Goal: Task Accomplishment & Management: Complete application form

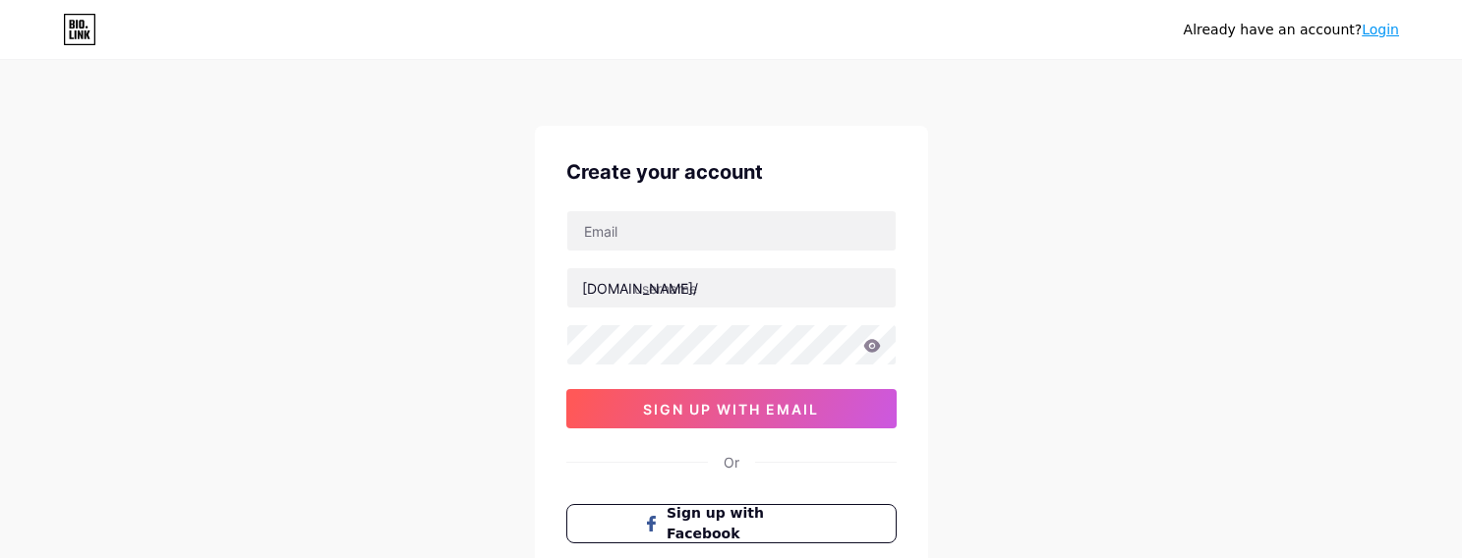
click at [131, 170] on div "Already have an account? Login Create your account [DOMAIN_NAME]/ sign up with …" at bounding box center [731, 376] width 1462 height 752
click at [645, 246] on input "text" at bounding box center [731, 230] width 328 height 39
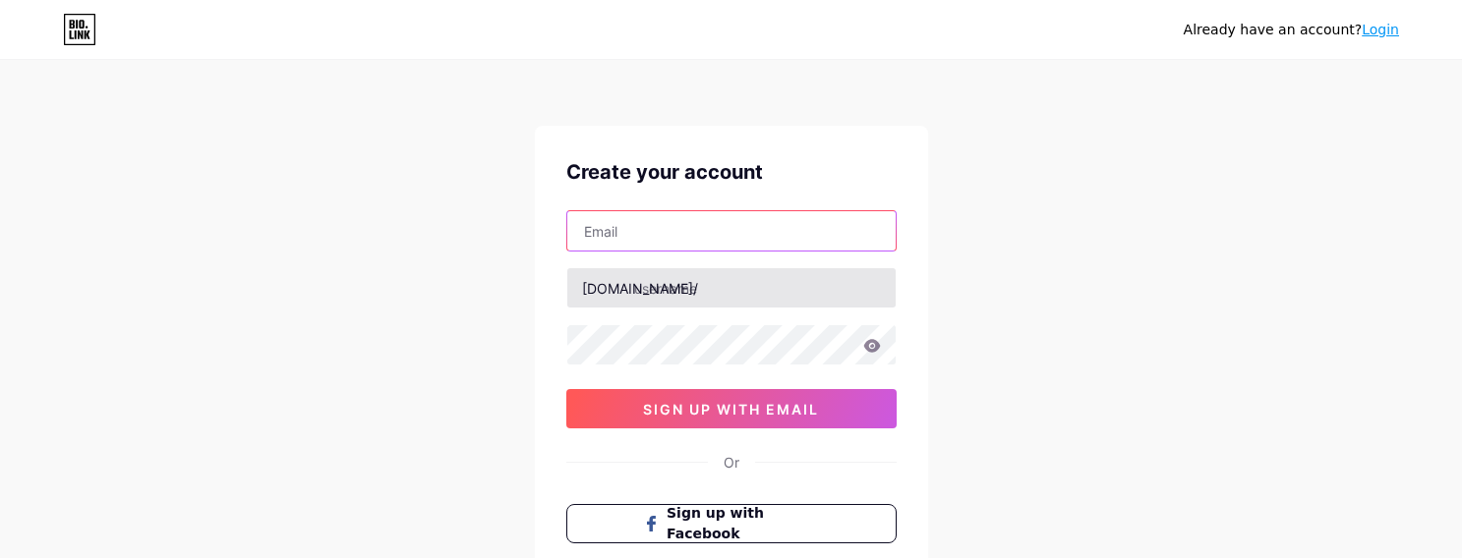
paste input "[EMAIL_ADDRESS][DOMAIN_NAME]"
type input "[EMAIL_ADDRESS][DOMAIN_NAME]"
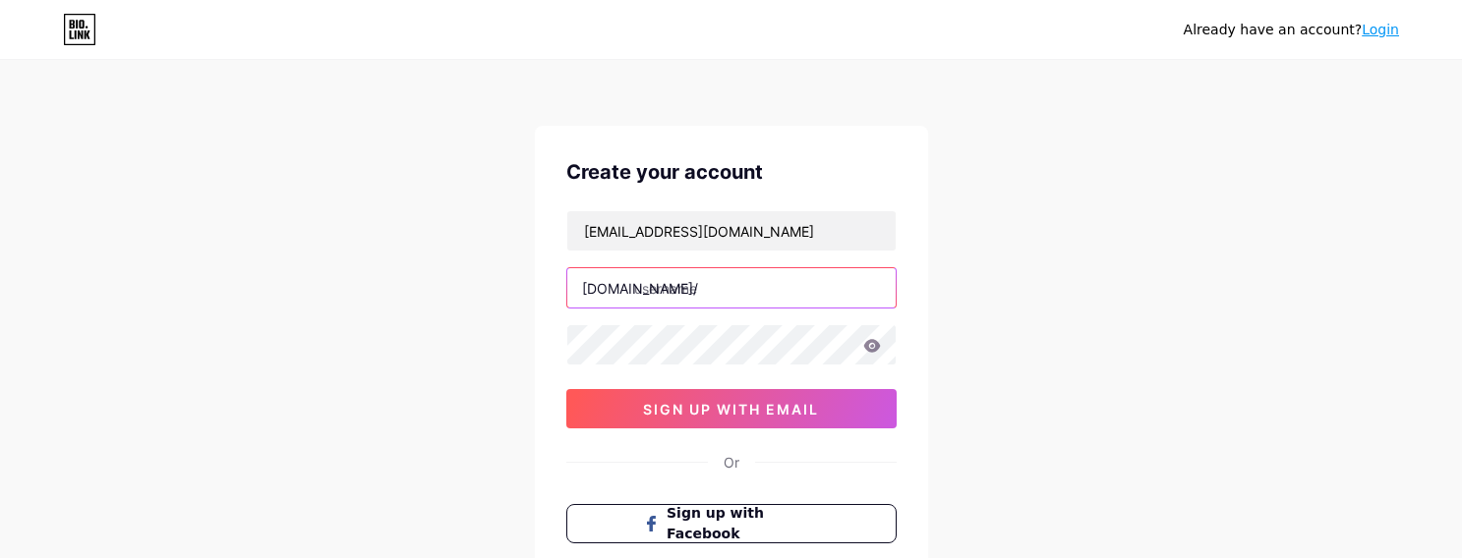
click at [669, 287] on input "text" at bounding box center [731, 287] width 328 height 39
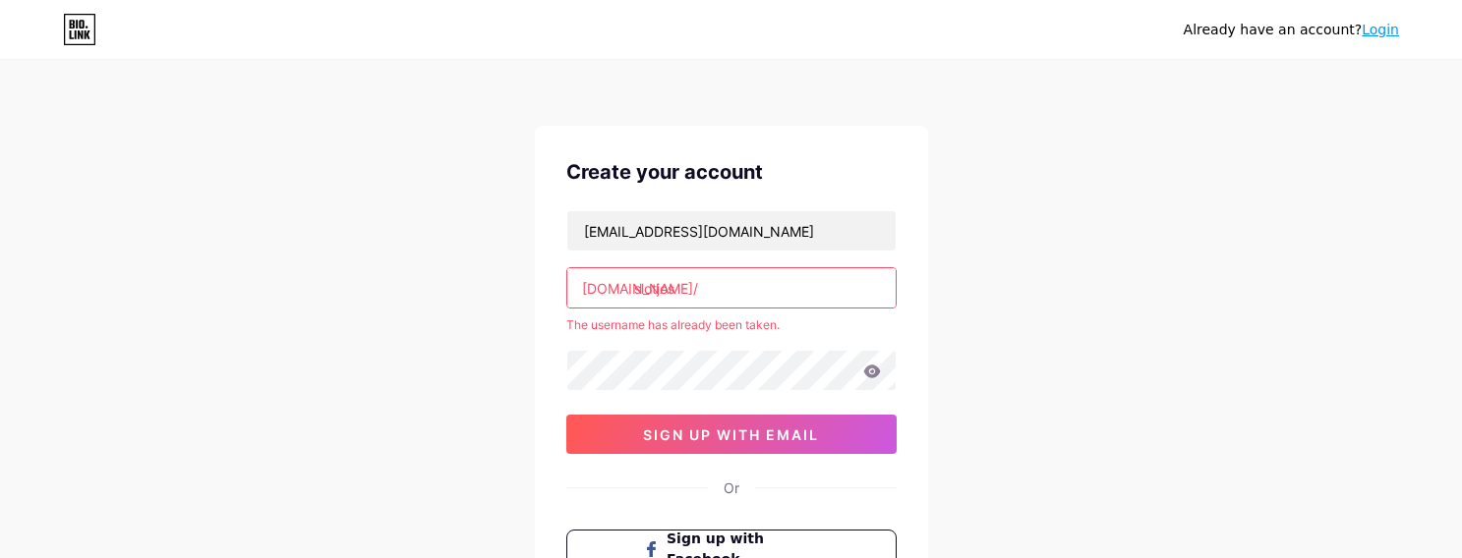
click at [760, 273] on input "slotjos" at bounding box center [731, 287] width 328 height 39
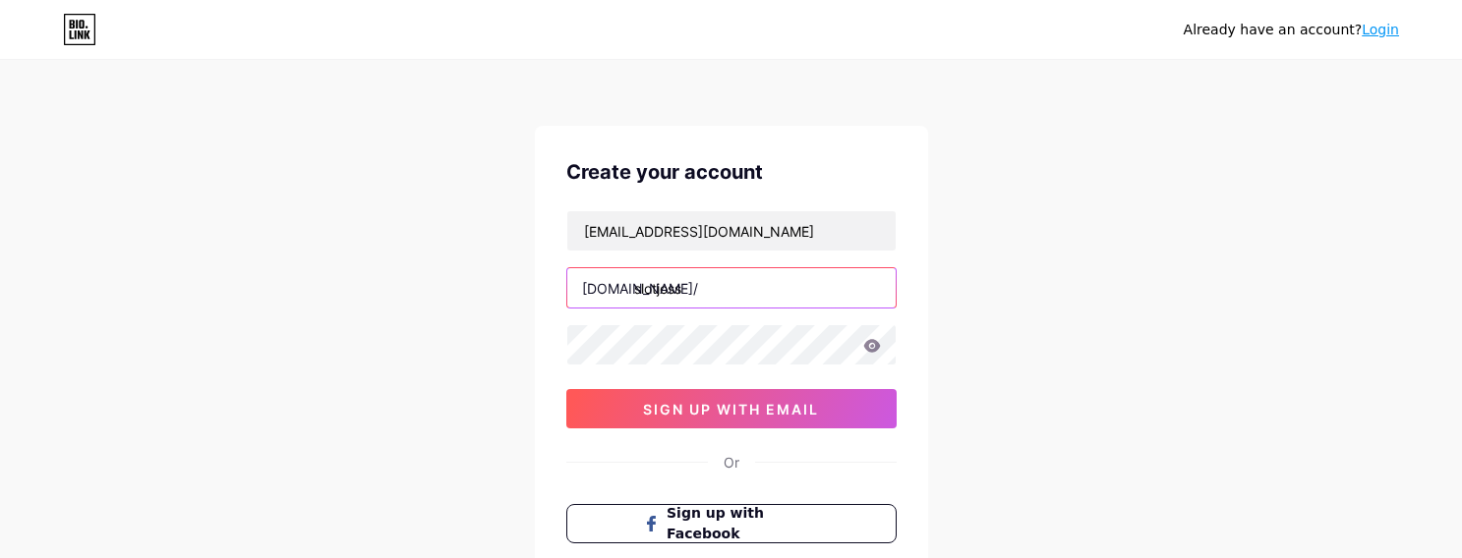
type input "slotjoss"
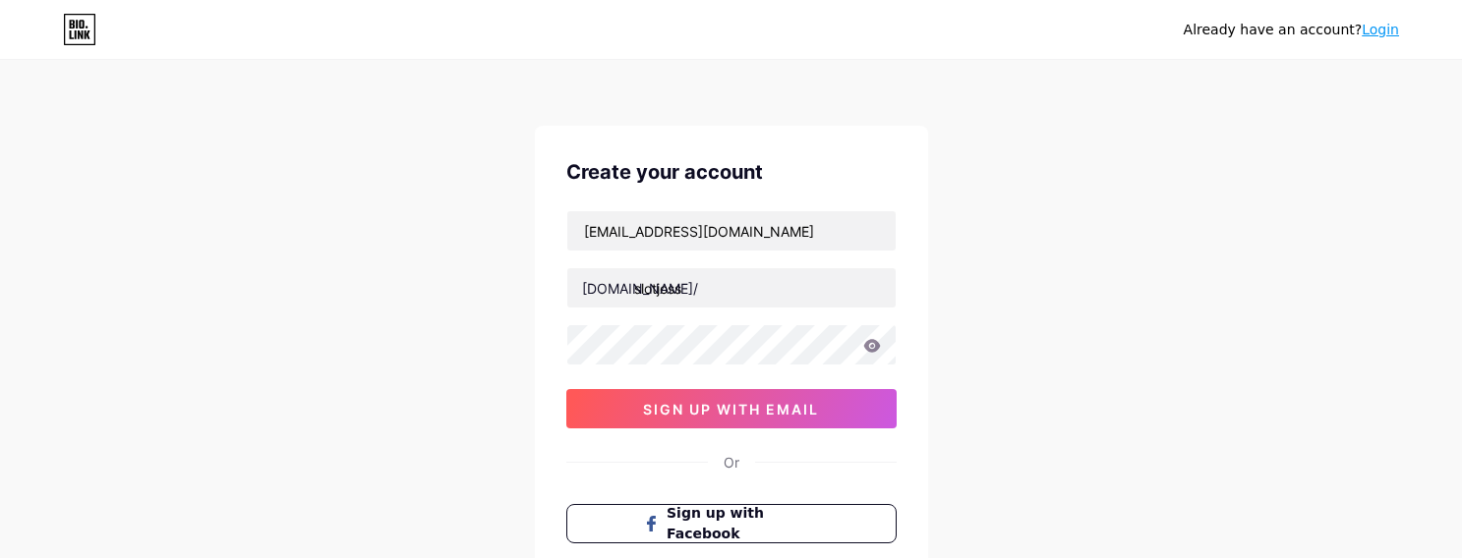
click at [1022, 235] on div "Already have an account? Login Create your account [EMAIL_ADDRESS][DOMAIN_NAME]…" at bounding box center [731, 376] width 1462 height 752
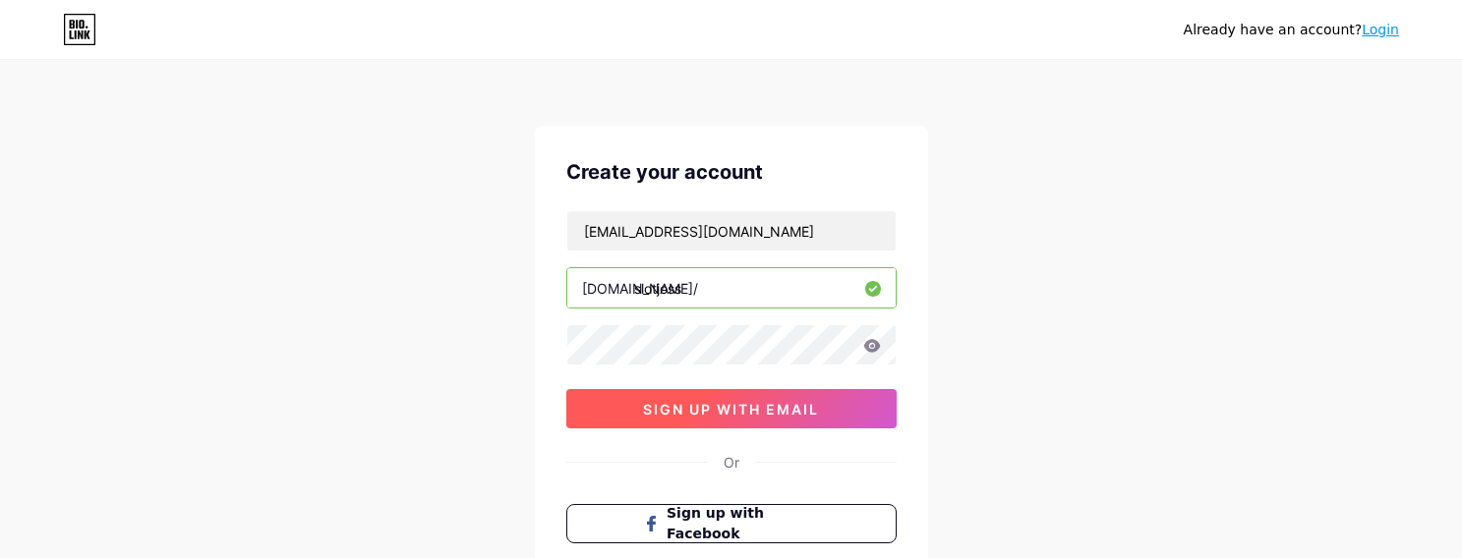
click at [633, 396] on button "sign up with email" at bounding box center [731, 408] width 330 height 39
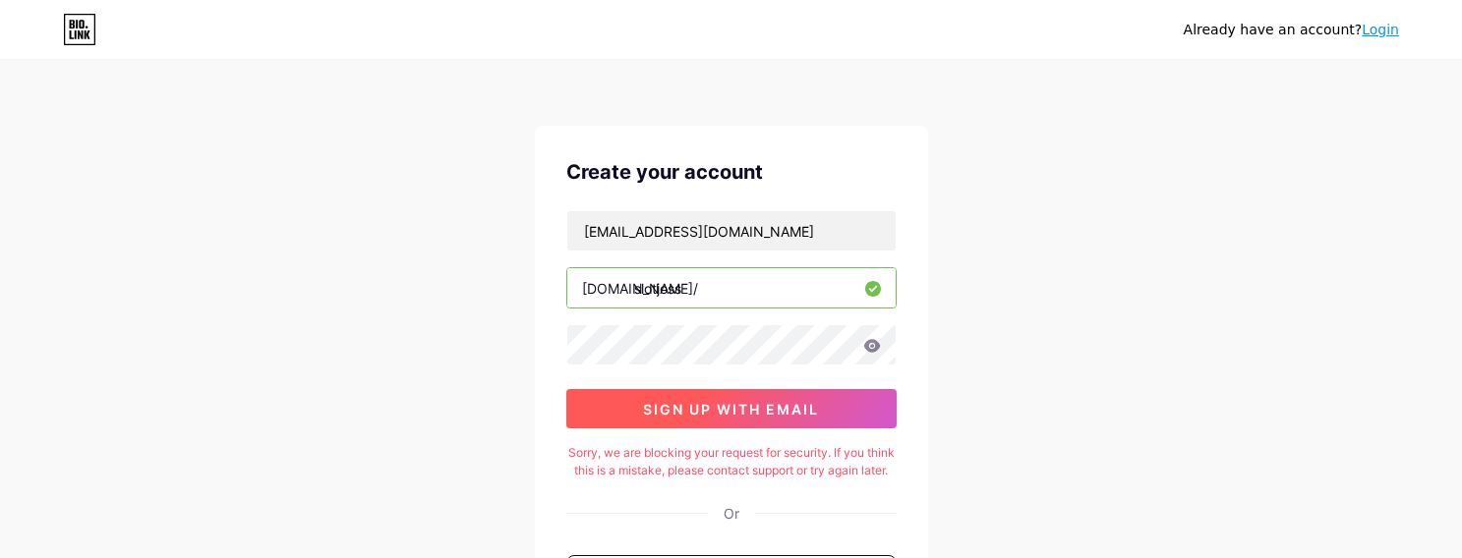
click at [703, 403] on span "sign up with email" at bounding box center [731, 409] width 176 height 17
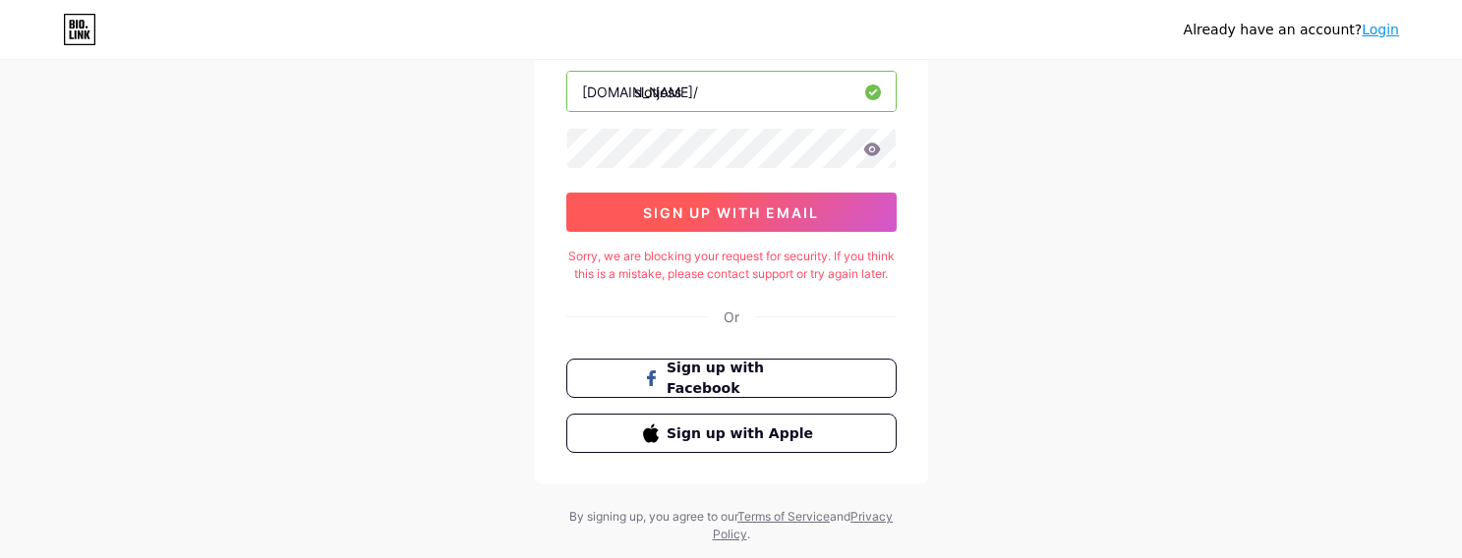
click at [741, 218] on span "sign up with email" at bounding box center [731, 212] width 176 height 17
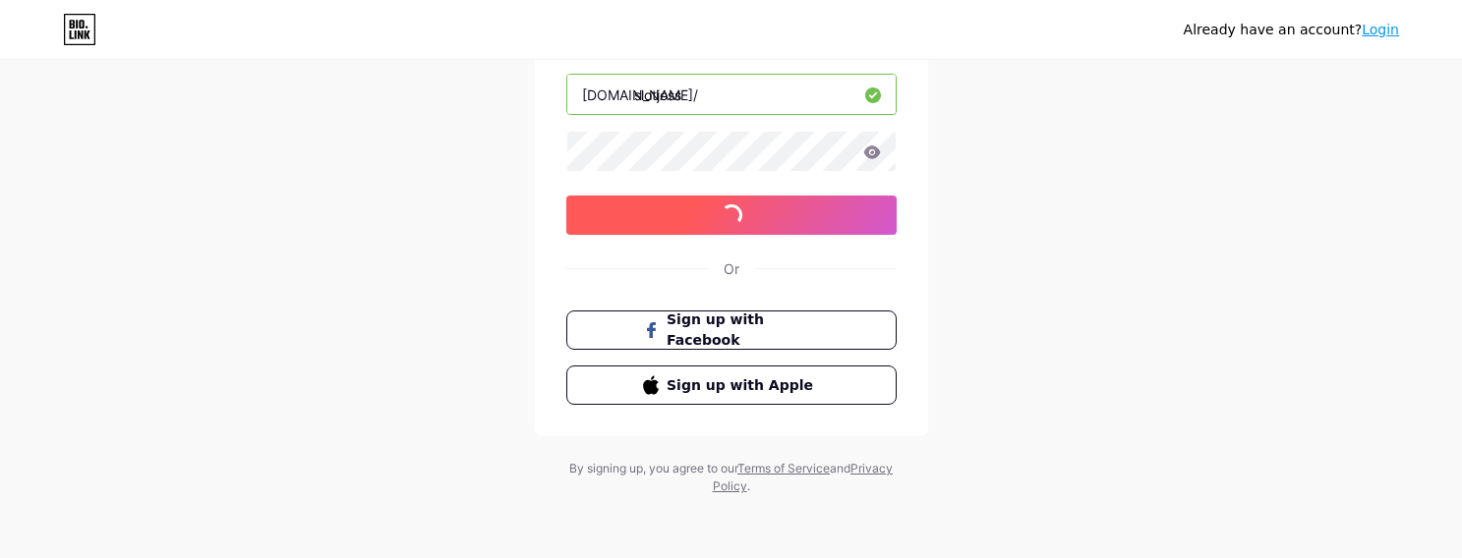
scroll to position [197, 0]
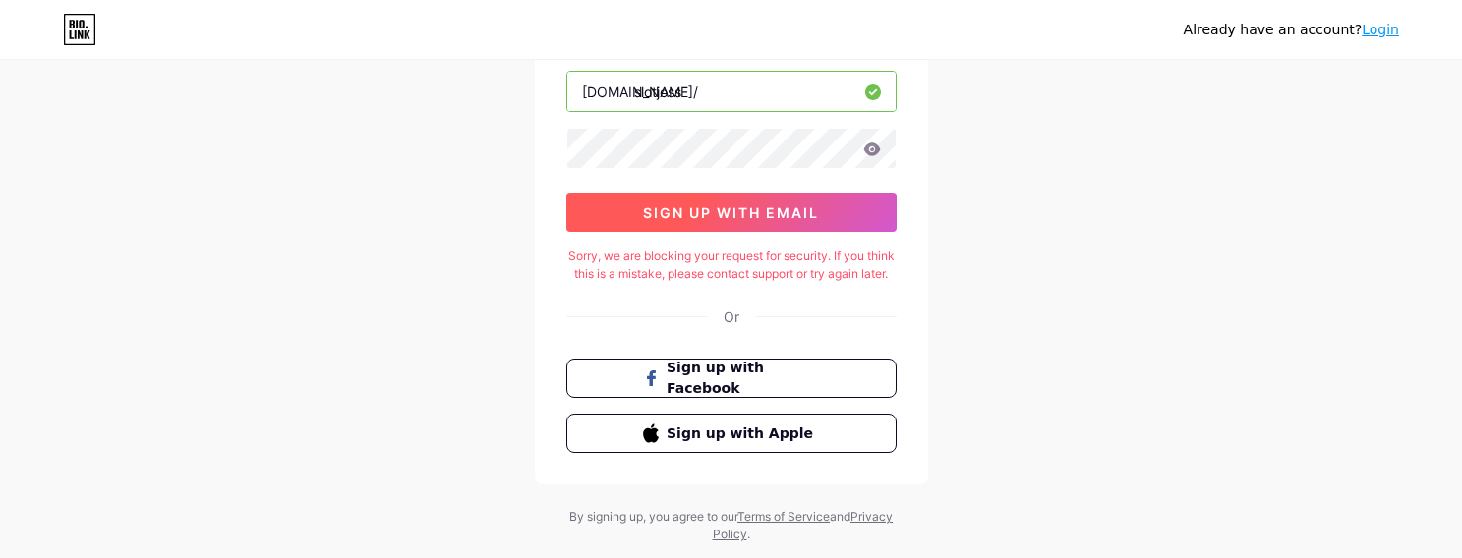
click at [734, 214] on span "sign up with email" at bounding box center [731, 212] width 176 height 17
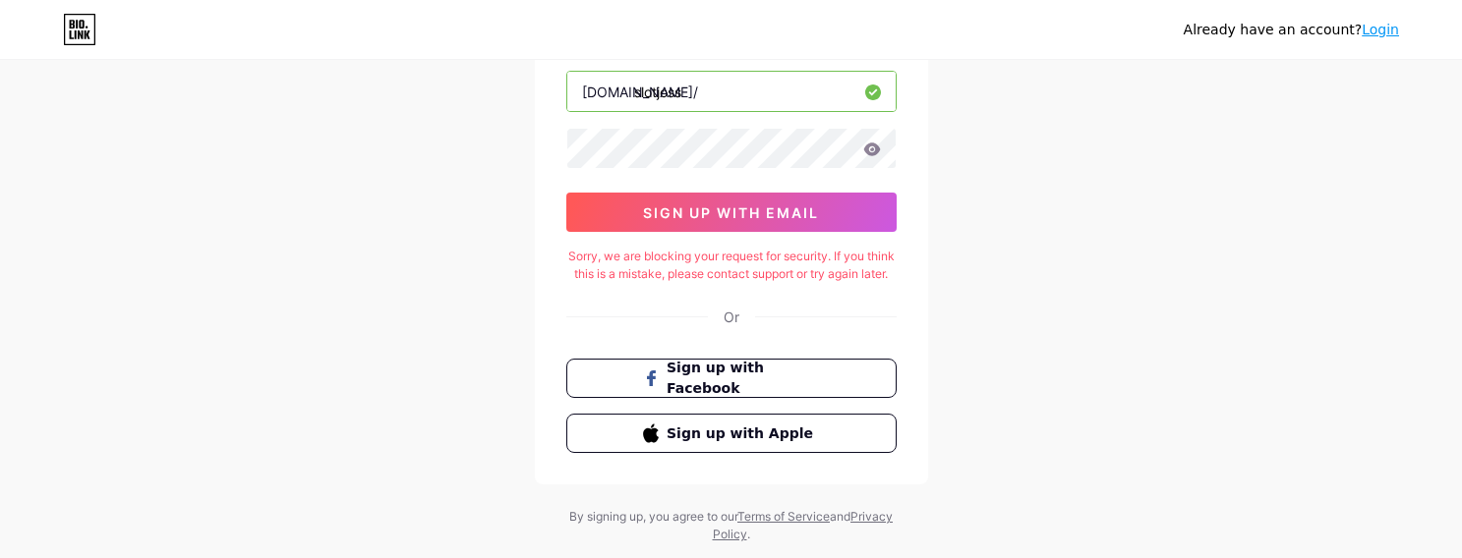
drag, startPoint x: 243, startPoint y: 220, endPoint x: 657, endPoint y: 124, distance: 424.9
click at [247, 219] on div "Already have an account? Login Create your account [EMAIL_ADDRESS][DOMAIN_NAME]…" at bounding box center [731, 204] width 1462 height 803
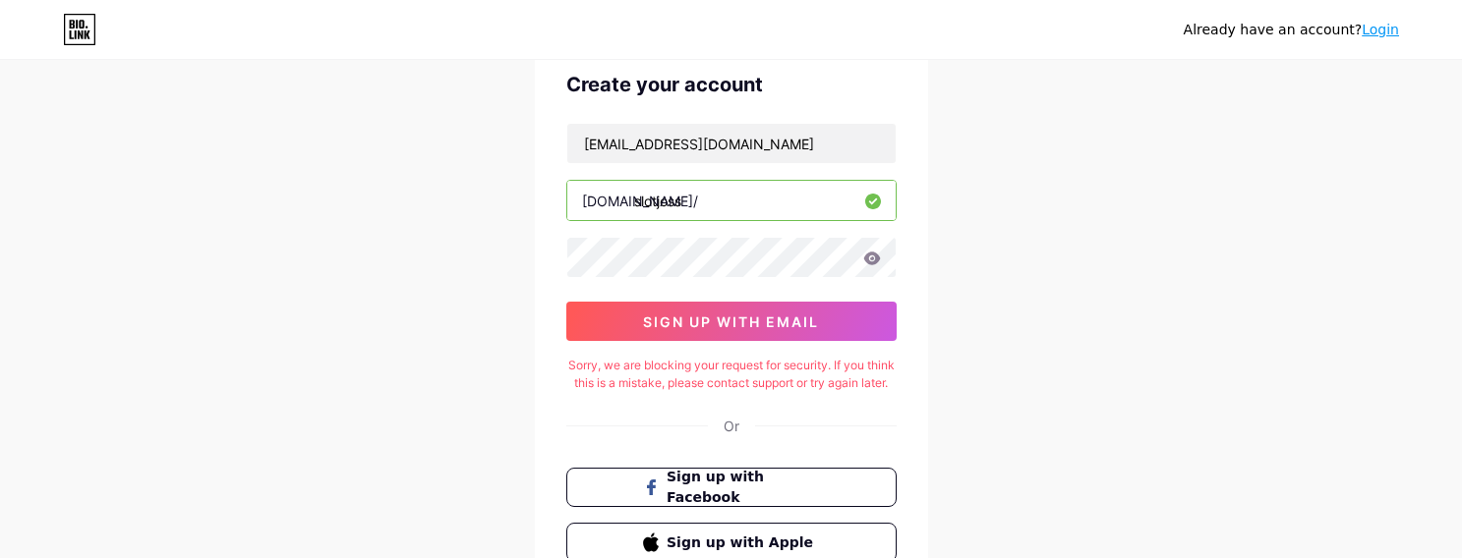
scroll to position [0, 0]
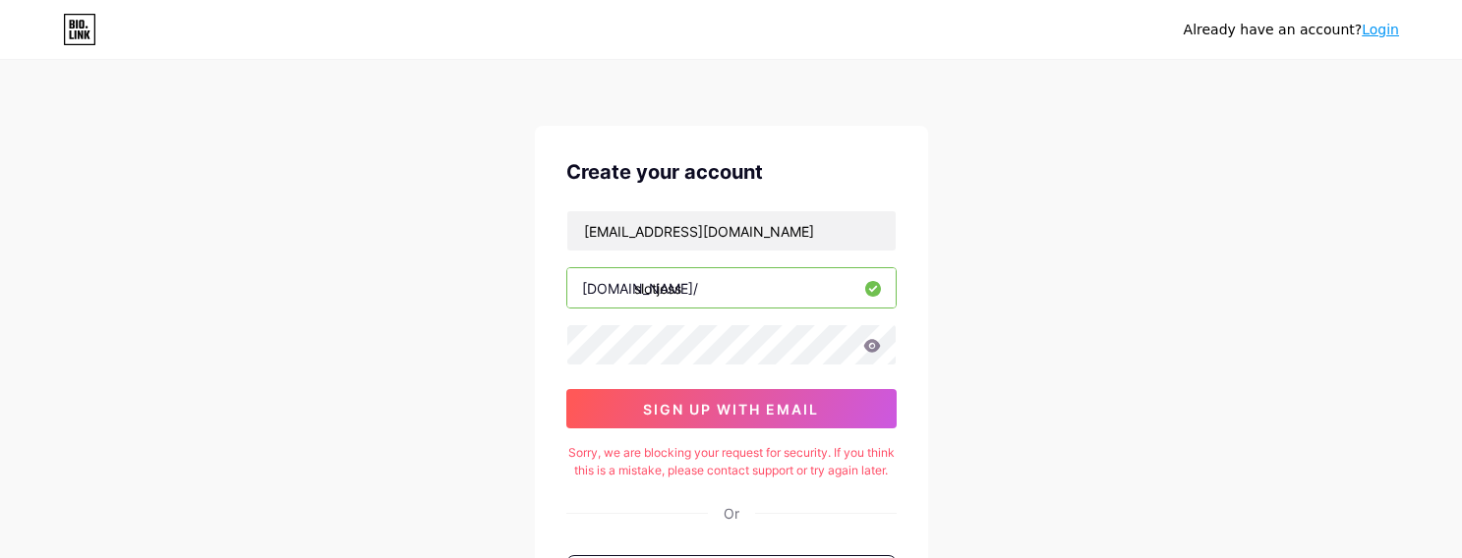
click at [467, 450] on div "Already have an account? Login Create your account [EMAIL_ADDRESS][DOMAIN_NAME]…" at bounding box center [731, 401] width 1462 height 803
click at [298, 172] on div "Already have an account? Login Create your account [EMAIL_ADDRESS][DOMAIN_NAME]…" at bounding box center [731, 401] width 1462 height 803
click at [91, 39] on icon at bounding box center [79, 29] width 33 height 31
